Goal: Obtain resource: Download file/media

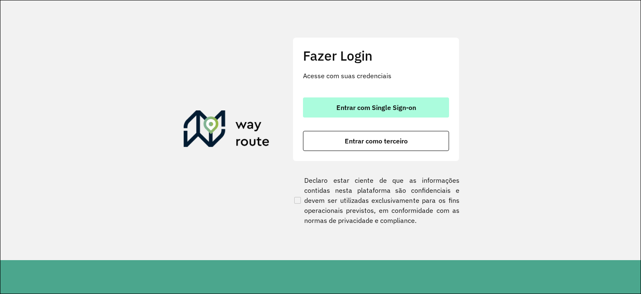
click at [413, 106] on span "Entrar com Single Sign-on" at bounding box center [377, 107] width 80 height 7
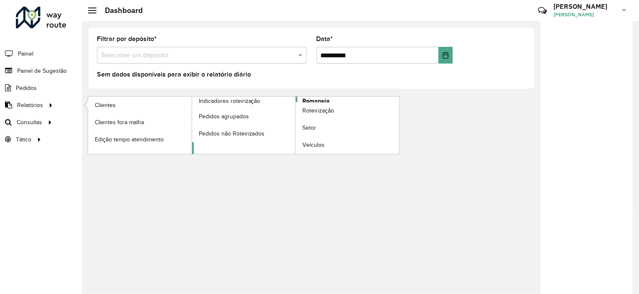
click at [310, 98] on span "Romaneio" at bounding box center [315, 100] width 27 height 9
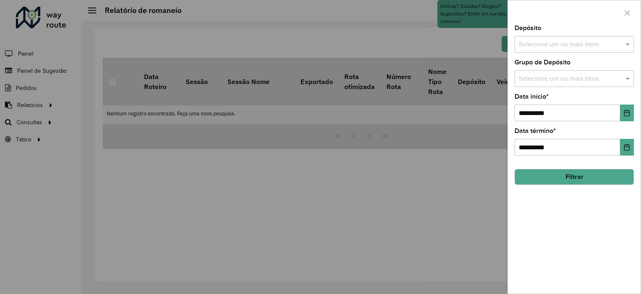
click at [225, 185] on div at bounding box center [320, 147] width 641 height 294
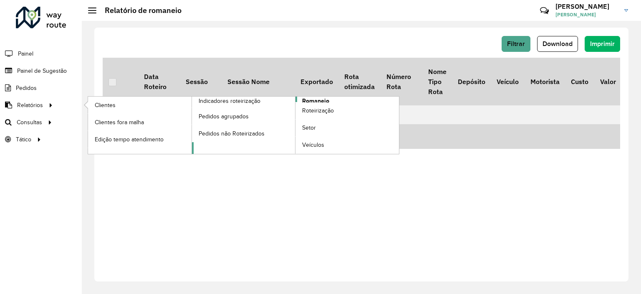
click at [323, 100] on span "Romaneio" at bounding box center [315, 100] width 27 height 9
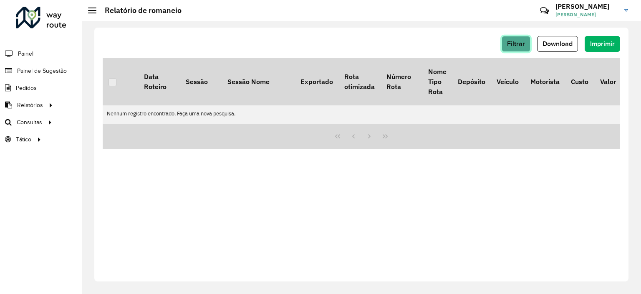
click at [518, 40] on span "Filtrar" at bounding box center [516, 43] width 18 height 7
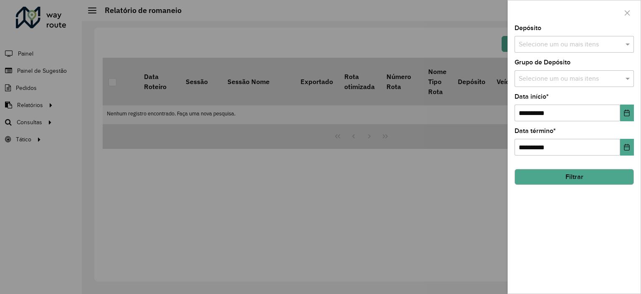
click at [562, 42] on input "text" at bounding box center [570, 45] width 107 height 10
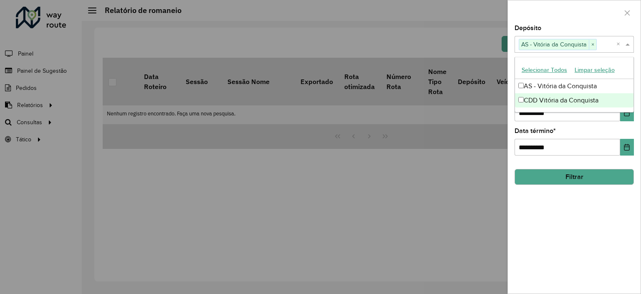
click at [524, 101] on div "CDD Vitória da Conquista" at bounding box center [574, 100] width 119 height 14
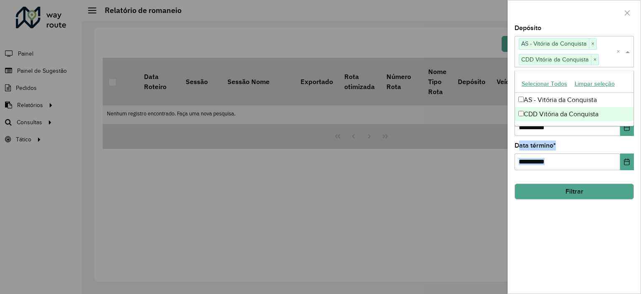
drag, startPoint x: 556, startPoint y: 225, endPoint x: 627, endPoint y: 128, distance: 120.1
click at [627, 128] on div "**********" at bounding box center [574, 159] width 133 height 268
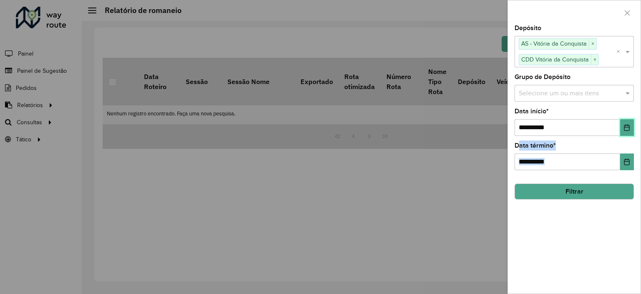
click at [627, 128] on icon "Choose Date" at bounding box center [627, 127] width 7 height 7
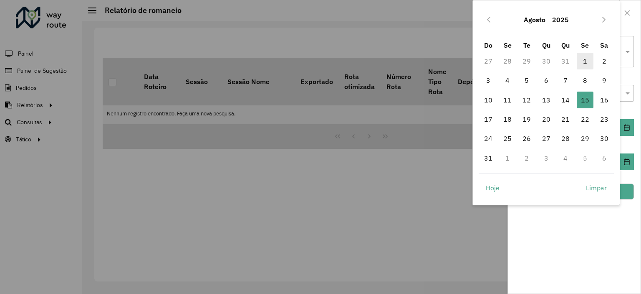
click at [584, 61] on span "1" at bounding box center [585, 61] width 17 height 17
type input "**********"
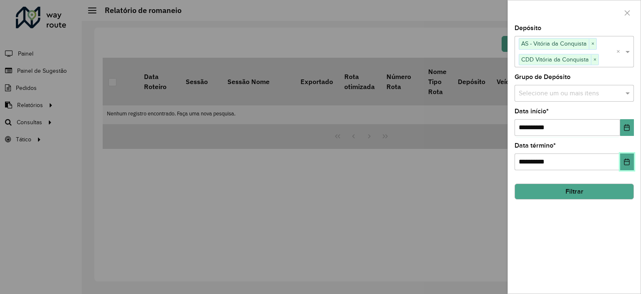
click at [626, 161] on icon "Choose Date" at bounding box center [627, 161] width 7 height 7
drag, startPoint x: 594, startPoint y: 253, endPoint x: 589, endPoint y: 186, distance: 67.4
click at [589, 186] on div "**********" at bounding box center [574, 159] width 133 height 268
click at [589, 186] on button "Filtrar" at bounding box center [574, 191] width 119 height 16
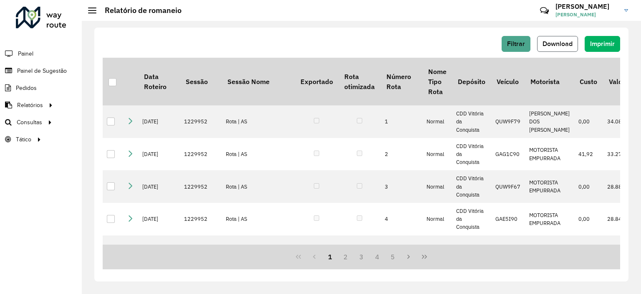
click at [557, 43] on span "Download" at bounding box center [558, 43] width 30 height 7
